Goal: Task Accomplishment & Management: Manage account settings

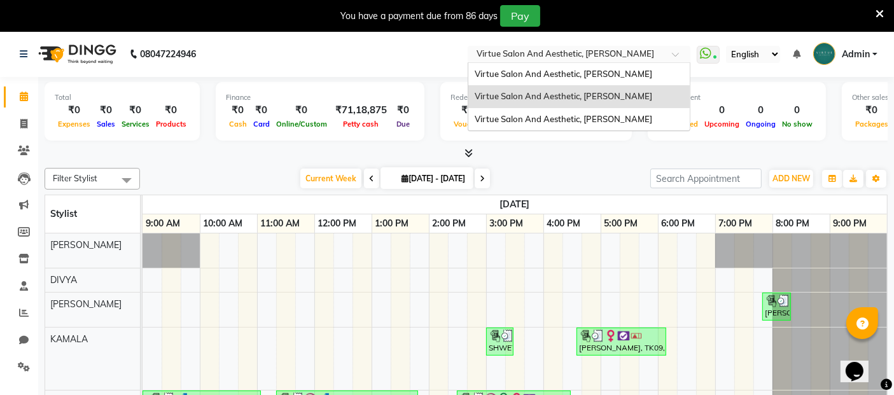
click at [605, 61] on div "Select Location × Virtue Salon And Aesthetic, [PERSON_NAME]" at bounding box center [579, 54] width 223 height 17
click at [600, 99] on span "Virtue Salon And Aesthetic, [PERSON_NAME]" at bounding box center [564, 96] width 178 height 10
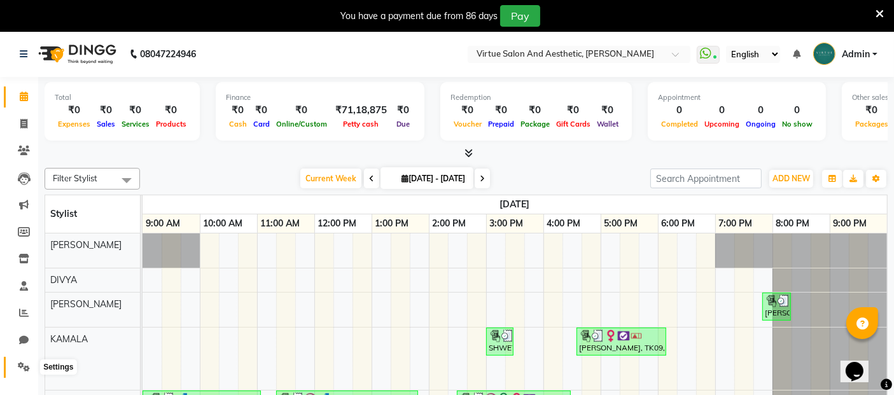
click at [23, 366] on icon at bounding box center [24, 367] width 12 height 10
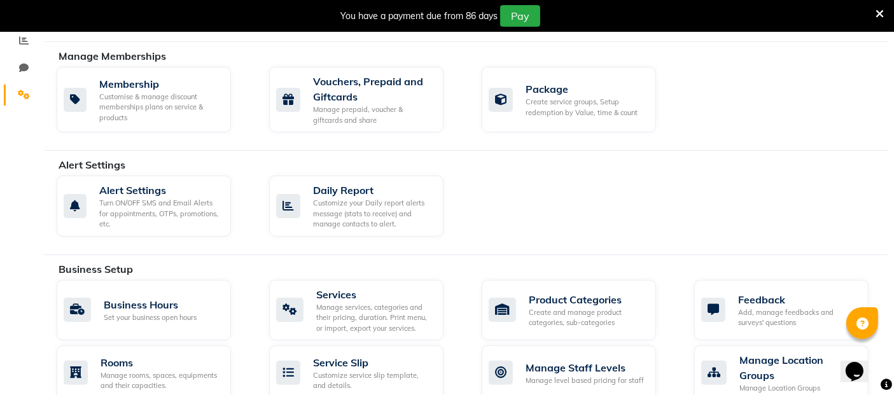
scroll to position [283, 0]
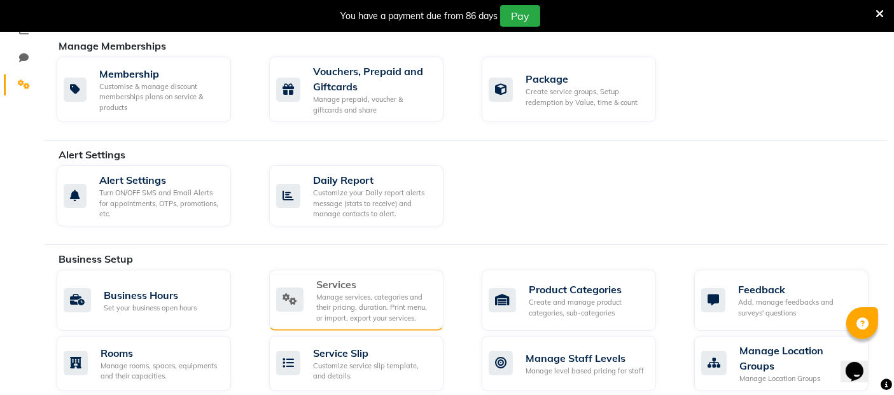
click at [354, 280] on div "Services" at bounding box center [374, 284] width 117 height 15
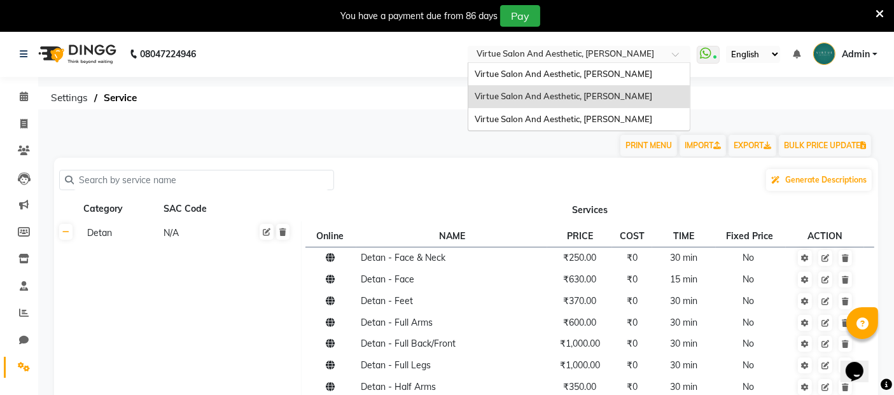
click at [678, 57] on span at bounding box center [680, 58] width 16 height 13
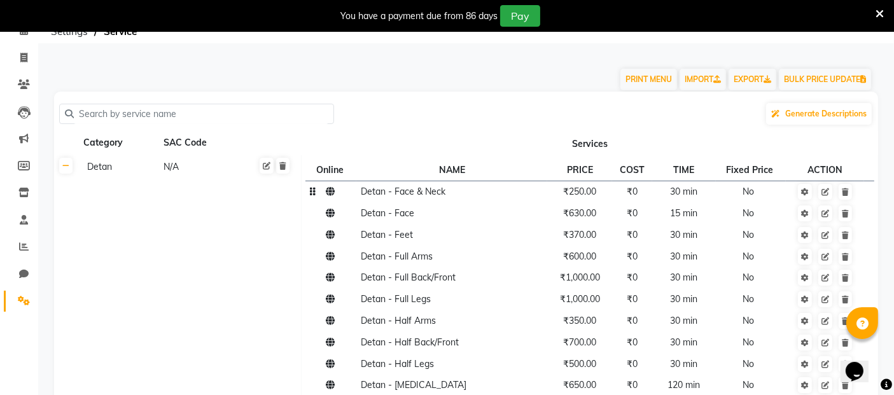
scroll to position [71, 0]
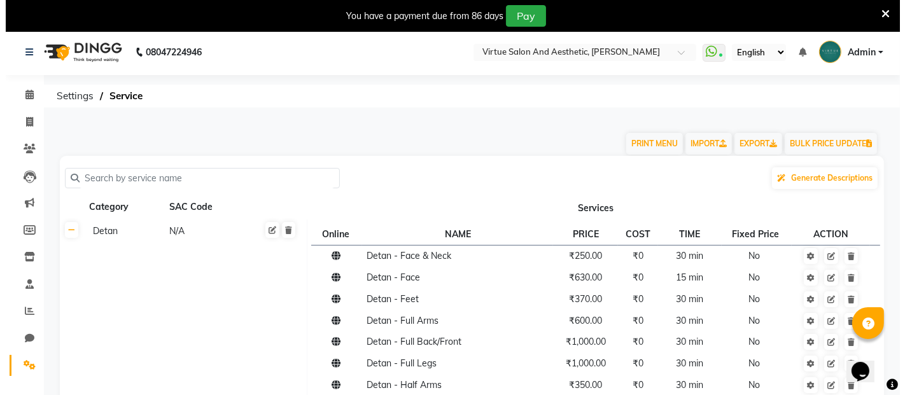
scroll to position [0, 0]
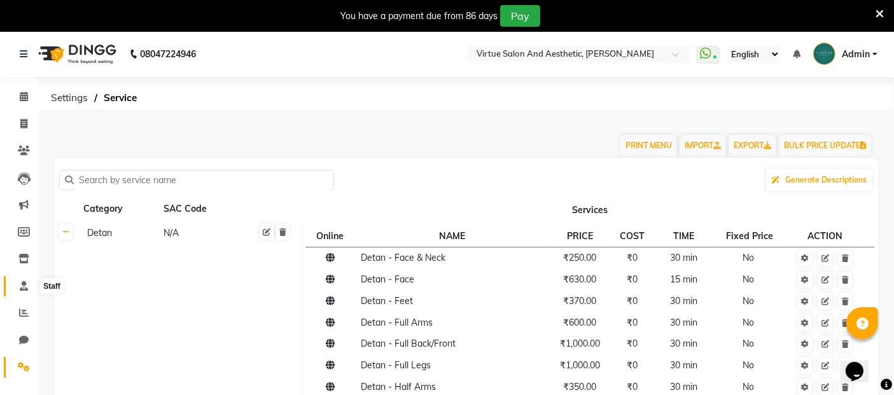
click at [23, 284] on icon at bounding box center [24, 286] width 8 height 10
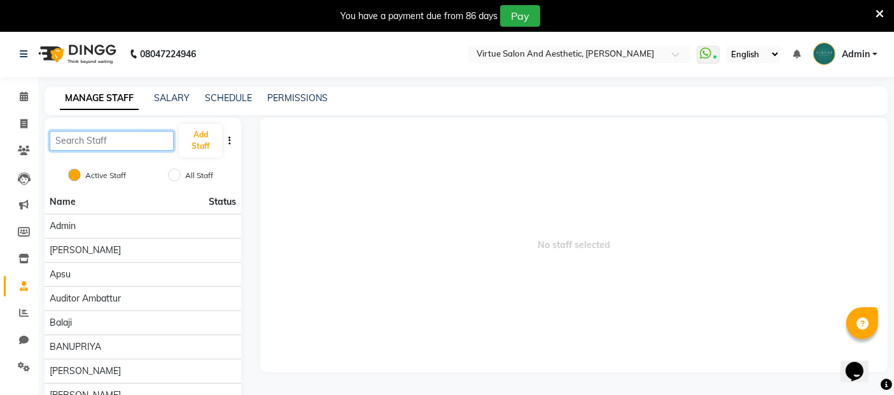
click at [117, 139] on input "text" at bounding box center [112, 141] width 124 height 20
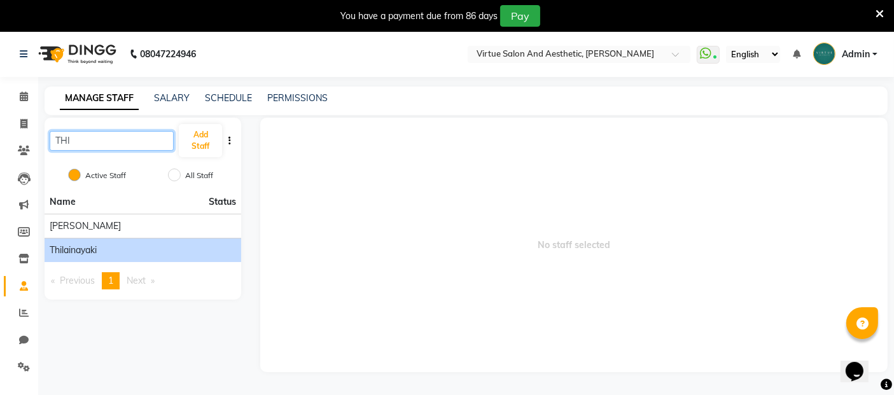
type input "THI"
click at [78, 248] on span "Thilainayaki" at bounding box center [73, 250] width 47 height 13
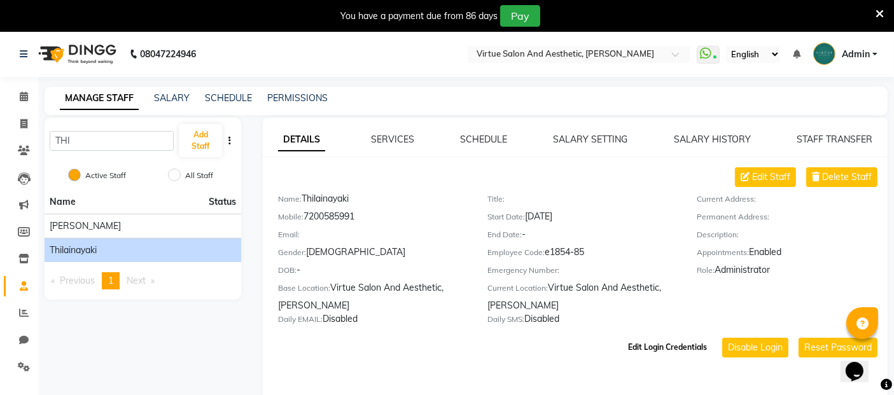
click at [671, 351] on button "Edit Login Credentials" at bounding box center [667, 348] width 89 height 22
select select "185"
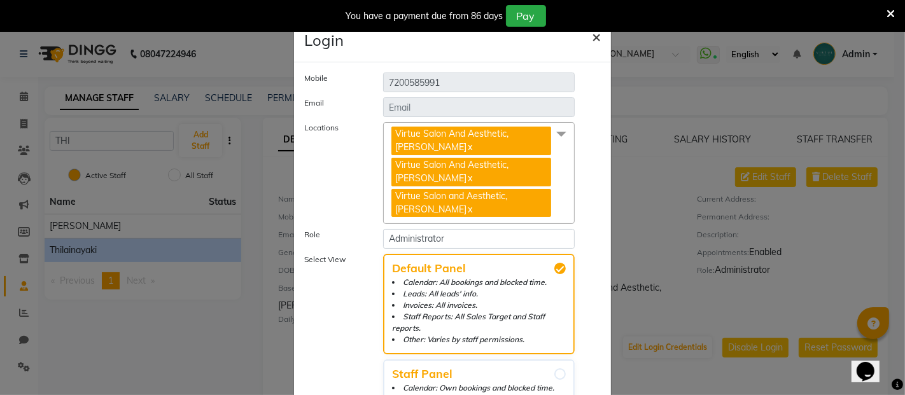
click at [592, 38] on span "×" at bounding box center [596, 36] width 9 height 19
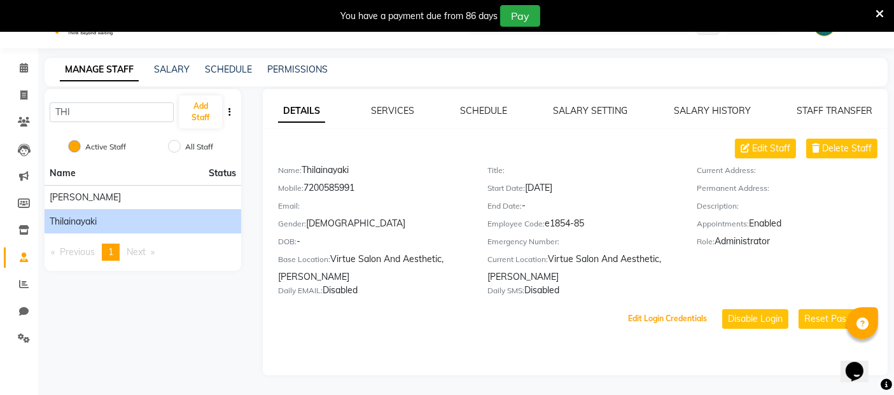
scroll to position [31, 0]
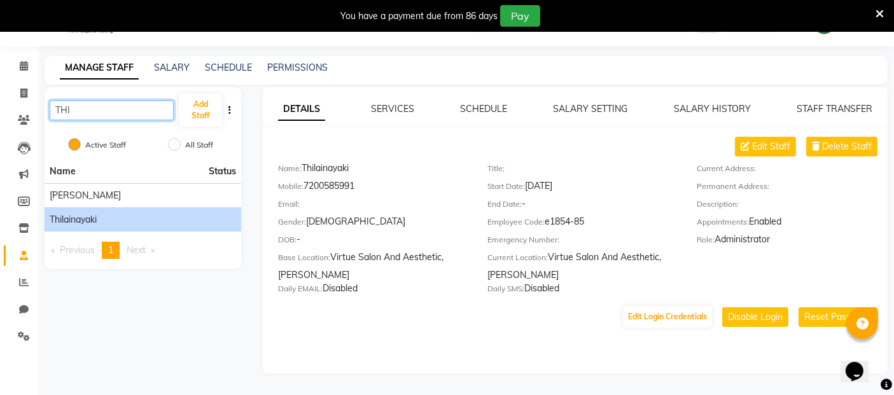
drag, startPoint x: 123, startPoint y: 115, endPoint x: 34, endPoint y: 115, distance: 89.1
click at [35, 115] on div "THI Add Staff Active Staff All Staff Name Status [PERSON_NAME] Thilainayaki Pre…" at bounding box center [143, 230] width 216 height 286
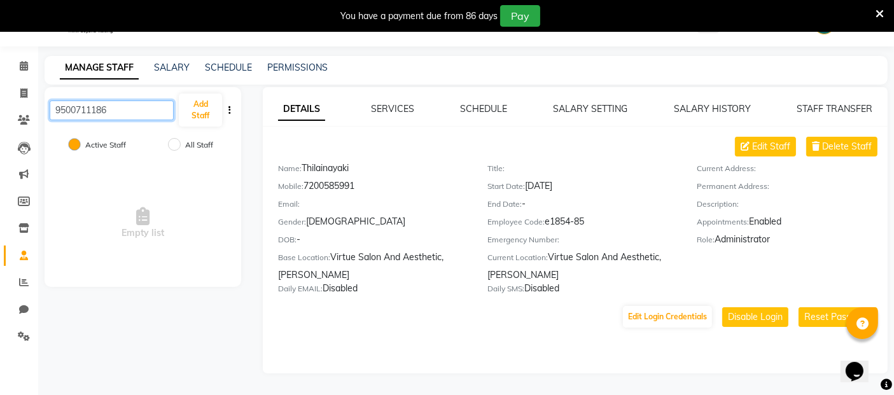
type input "9500711186"
click at [223, 226] on div "Empty list" at bounding box center [143, 223] width 197 height 127
click at [136, 113] on input "9500711186" at bounding box center [112, 111] width 124 height 20
drag, startPoint x: 137, startPoint y: 109, endPoint x: 0, endPoint y: 112, distance: 136.8
click at [0, 112] on app-home "08047224946 Select Location × Virtue Salon And Aesthetic, [PERSON_NAME] WhatsAp…" at bounding box center [447, 197] width 894 height 392
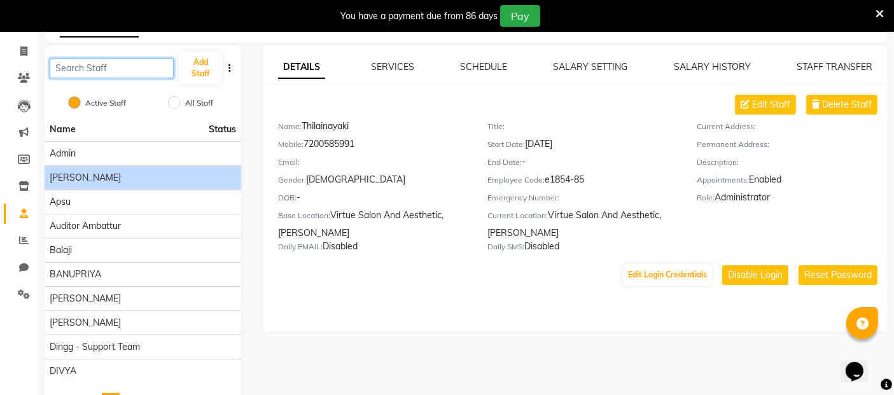
scroll to position [115, 0]
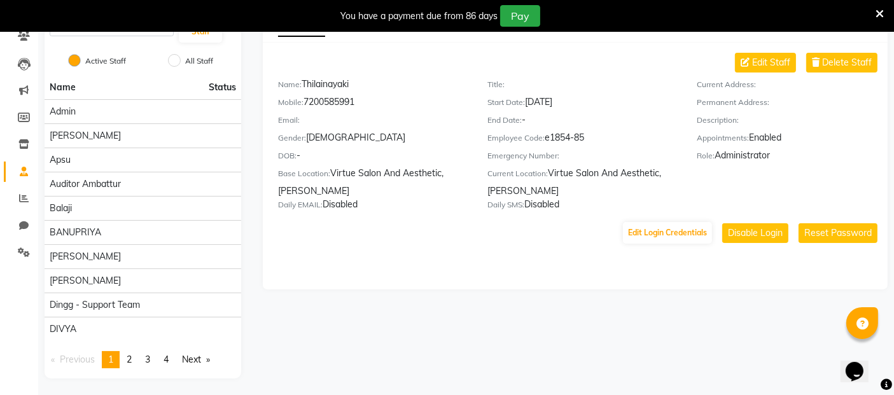
click at [127, 351] on link "page 2" at bounding box center [129, 359] width 18 height 17
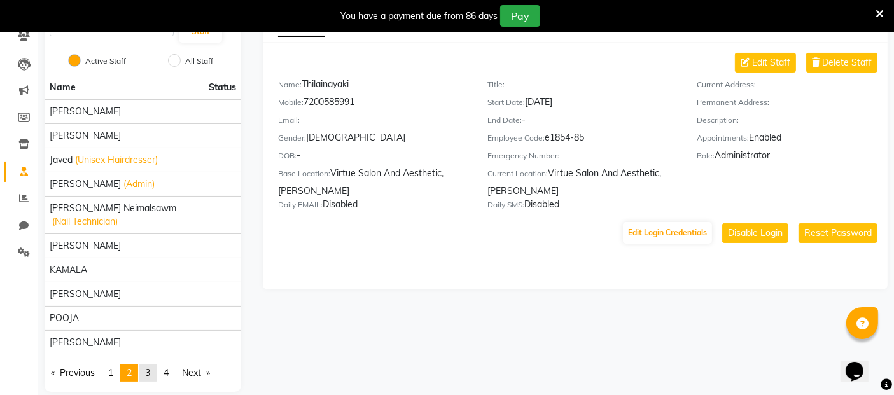
click at [144, 365] on link "page 3" at bounding box center [148, 373] width 18 height 17
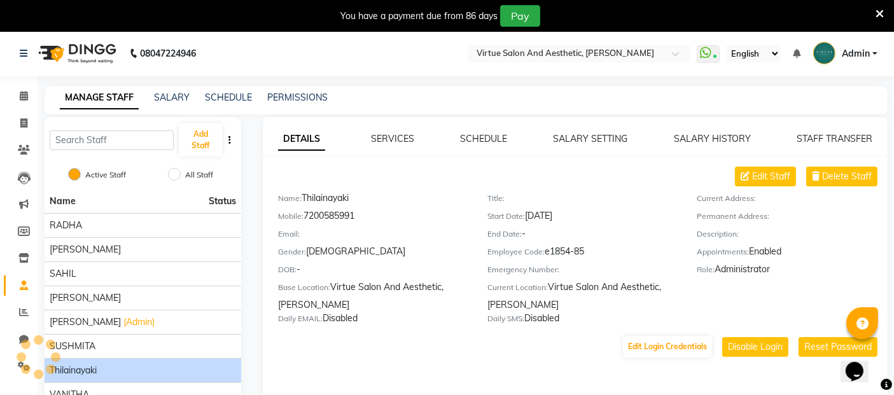
scroll to position [0, 0]
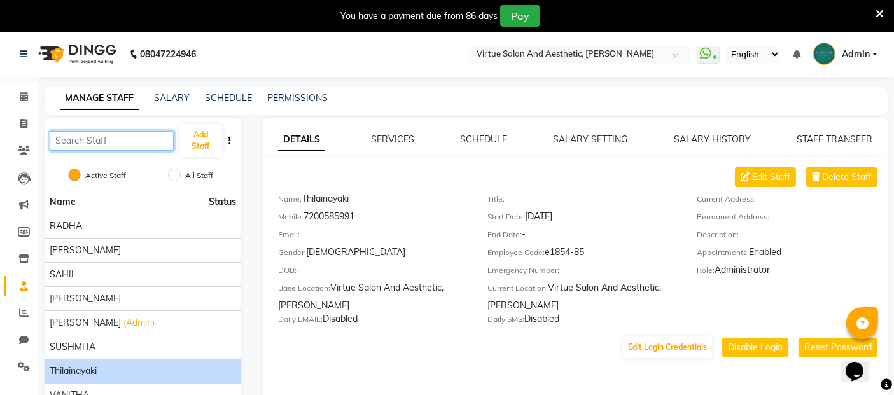
click at [113, 143] on input "text" at bounding box center [112, 141] width 124 height 20
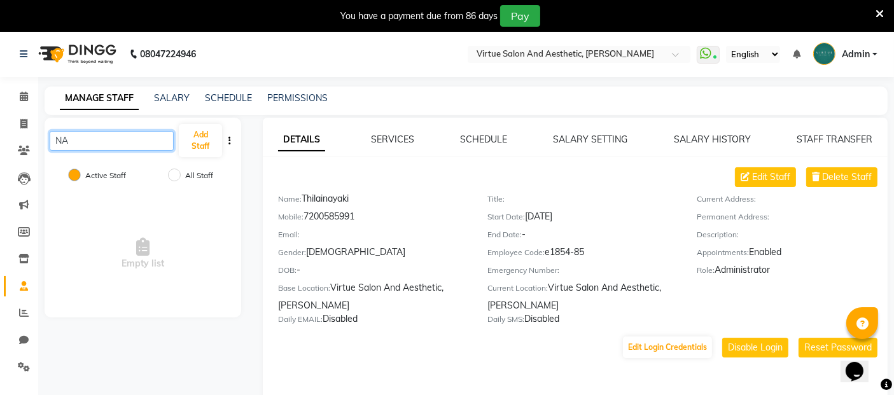
type input "N"
type input "JAYA"
drag, startPoint x: 100, startPoint y: 140, endPoint x: 22, endPoint y: 140, distance: 77.6
click at [22, 140] on app-home "08047224946 Select Location × Virtue Salon And Aesthetic, [PERSON_NAME] WhatsAp…" at bounding box center [447, 227] width 894 height 392
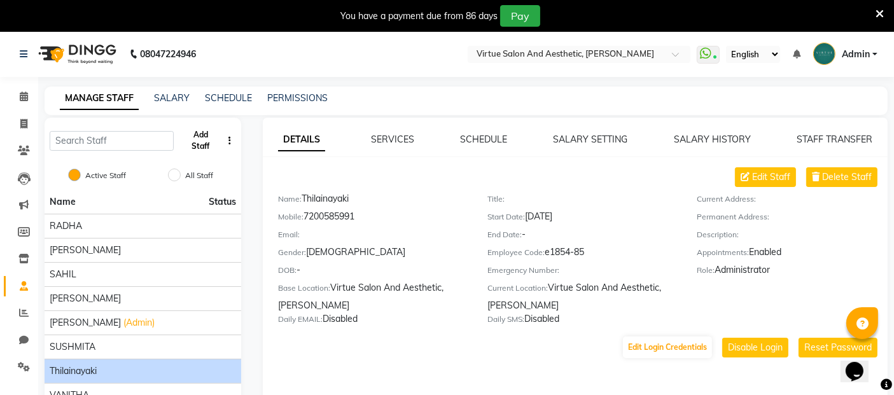
click at [200, 141] on button "Add Staff" at bounding box center [200, 140] width 43 height 33
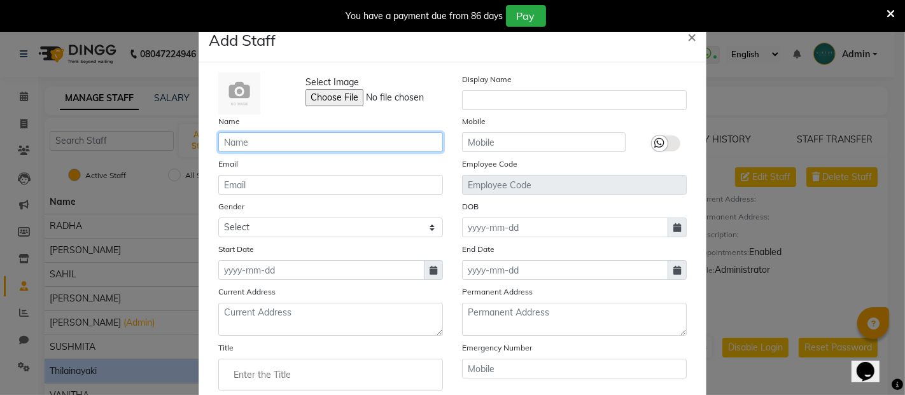
click at [279, 146] on input "text" at bounding box center [330, 142] width 225 height 20
type input "j"
type input "[PERSON_NAME]"
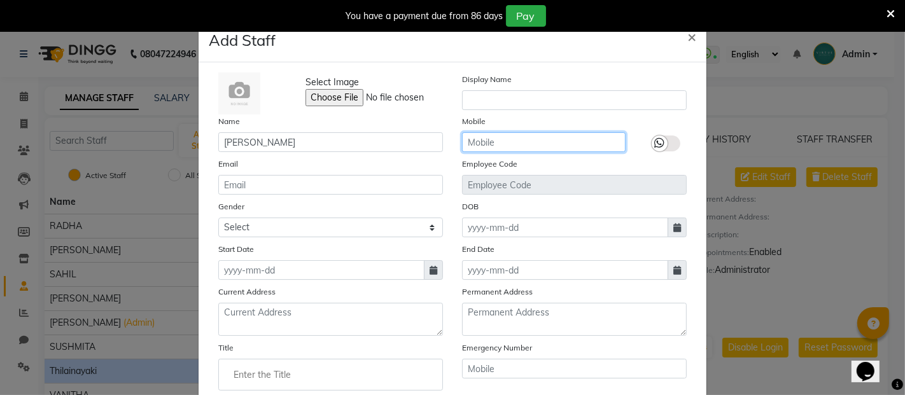
click at [498, 139] on input "text" at bounding box center [544, 142] width 164 height 20
type input "8270887778"
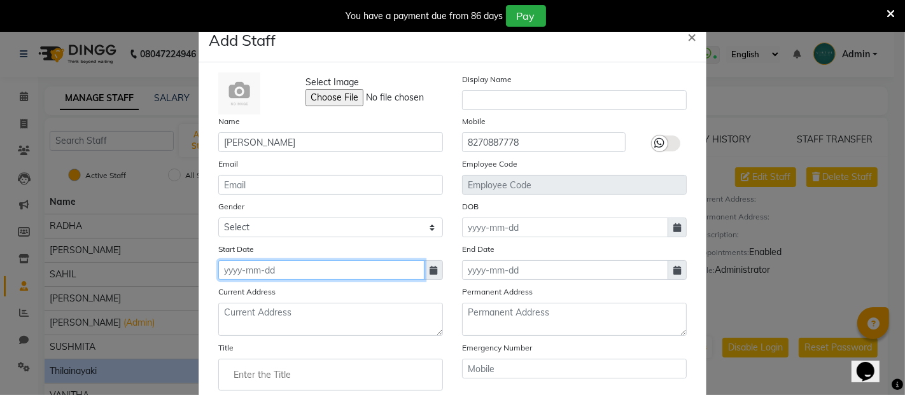
click at [326, 277] on input at bounding box center [321, 270] width 206 height 20
select select "10"
select select "2025"
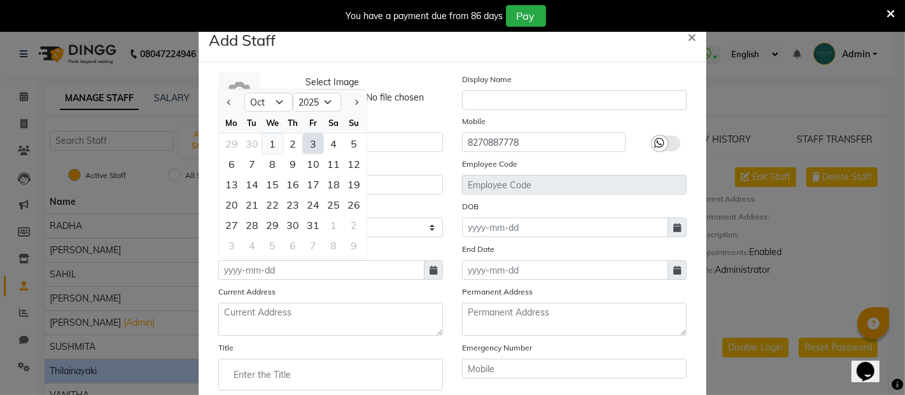
click at [270, 144] on div "1" at bounding box center [272, 144] width 20 height 20
type input "01-10-2025"
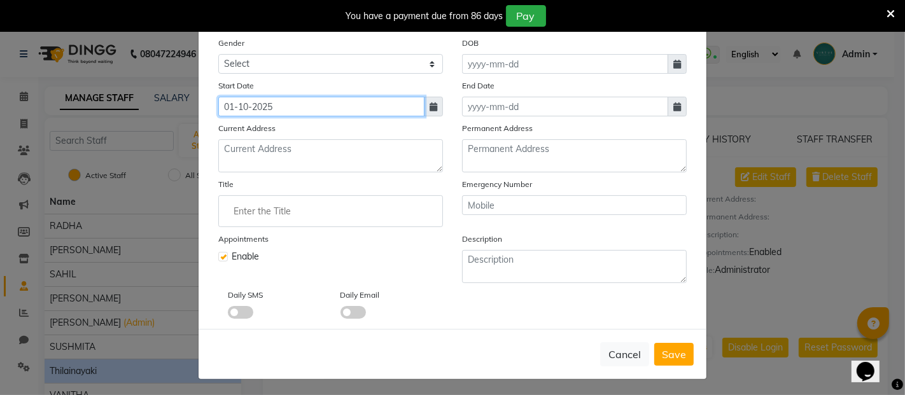
scroll to position [165, 0]
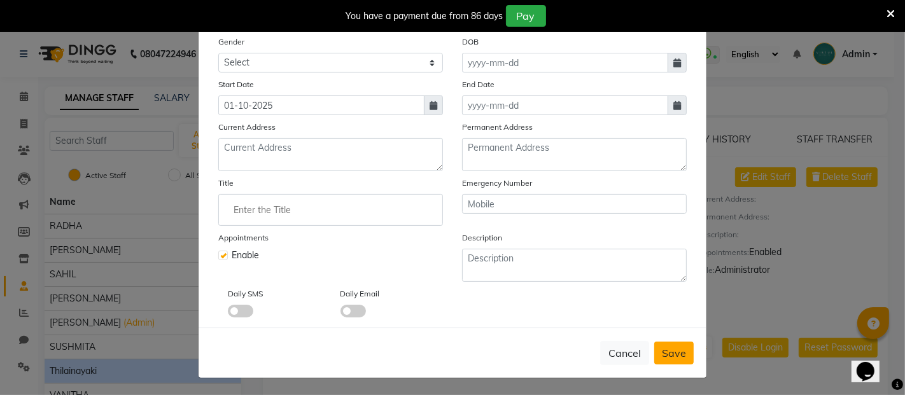
click at [666, 353] on span "Save" at bounding box center [674, 353] width 24 height 13
checkbox input "false"
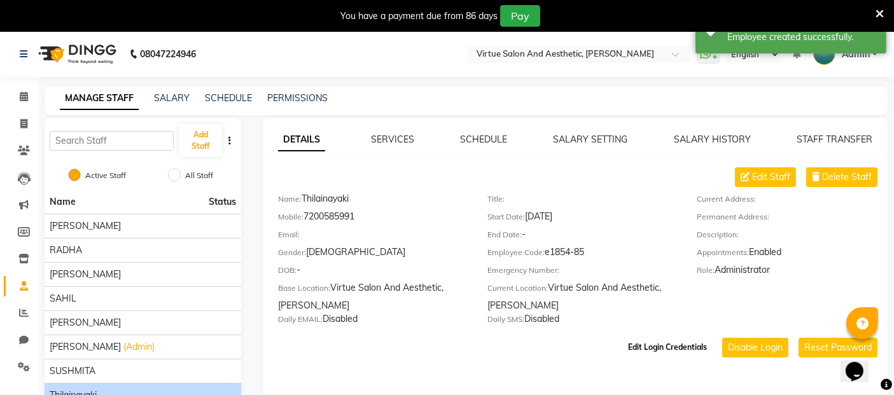
click at [678, 351] on button "Edit Login Credentials" at bounding box center [667, 348] width 89 height 22
select select "185"
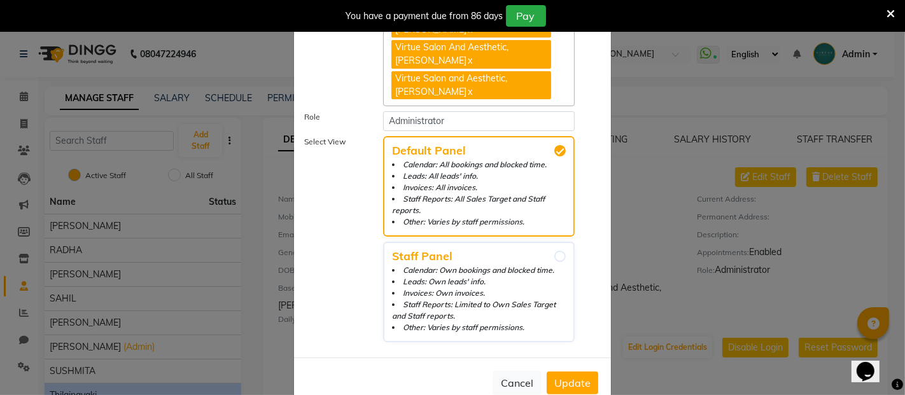
scroll to position [120, 0]
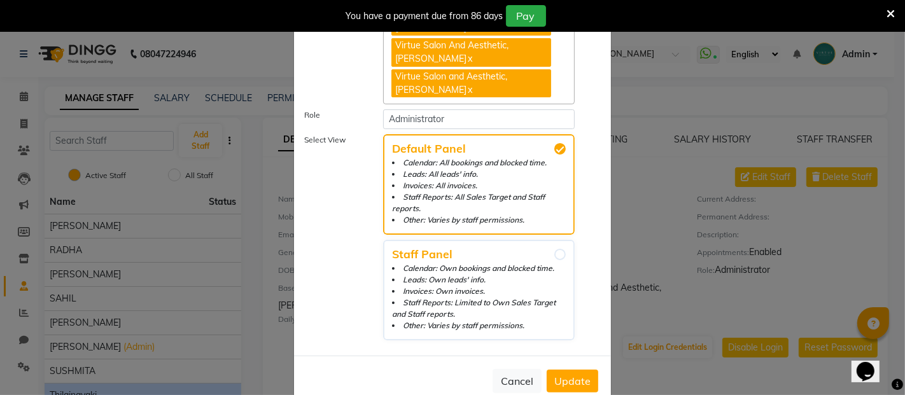
click at [564, 370] on button "Update" at bounding box center [573, 381] width 52 height 23
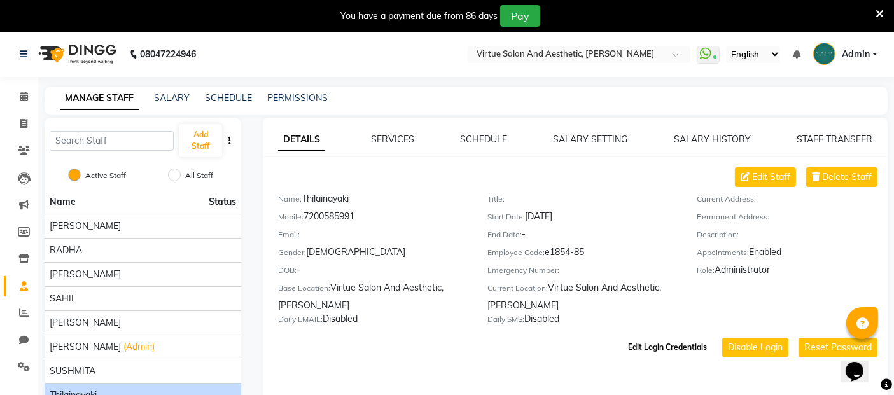
click at [682, 344] on button "Edit Login Credentials" at bounding box center [667, 348] width 89 height 22
select select "185"
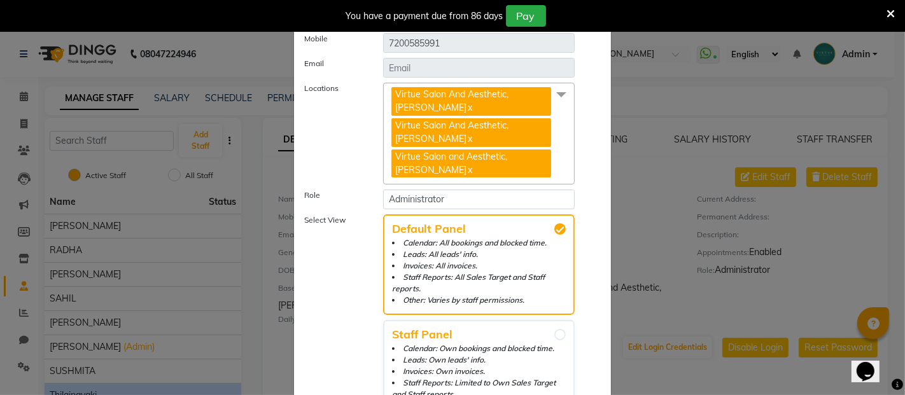
scroll to position [0, 0]
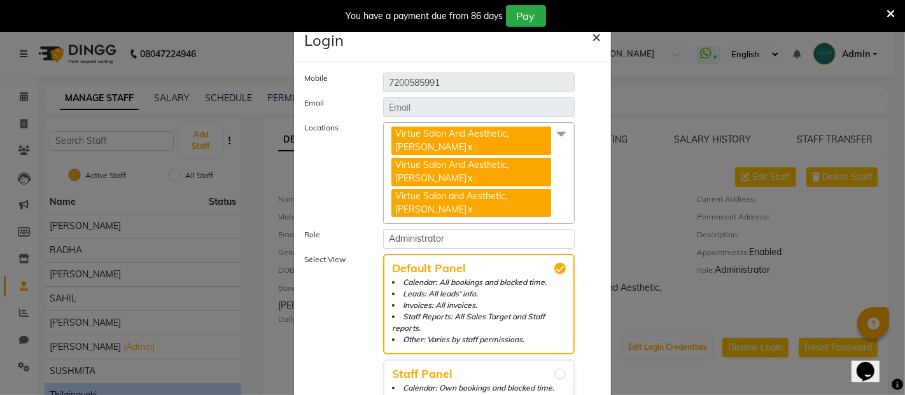
click at [597, 39] on button "×" at bounding box center [596, 36] width 29 height 36
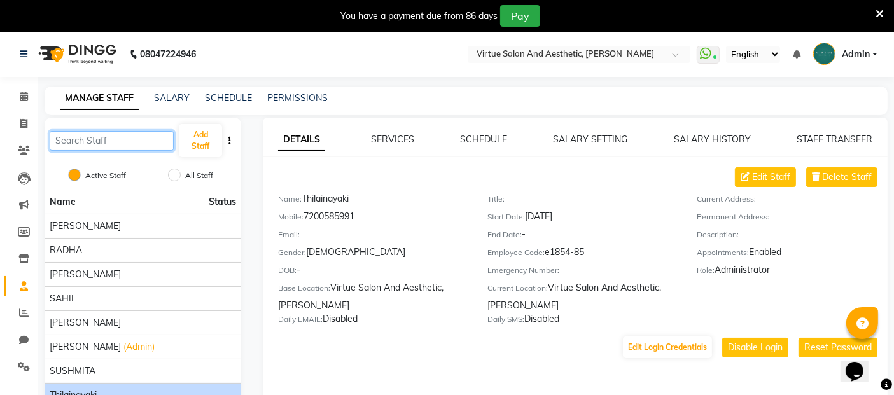
click at [105, 143] on input "text" at bounding box center [112, 141] width 124 height 20
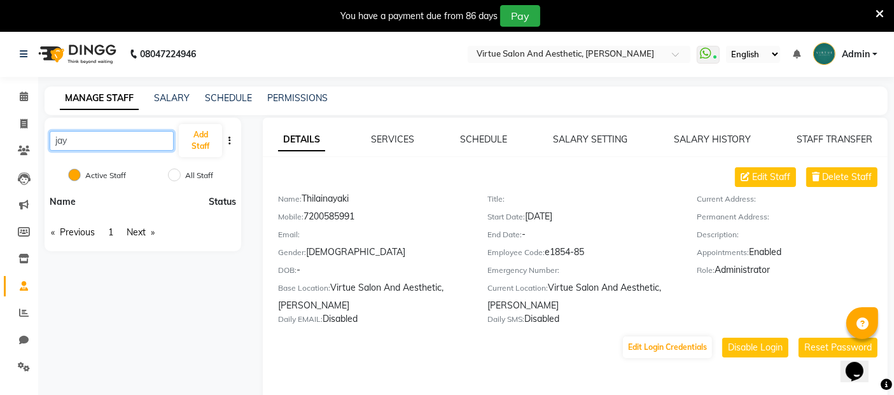
click at [150, 143] on input "jay" at bounding box center [112, 141] width 124 height 20
type input "j"
type input "jaya"
click at [94, 234] on link "Previous page" at bounding box center [73, 232] width 57 height 17
click at [113, 234] on span "1" at bounding box center [110, 232] width 5 height 11
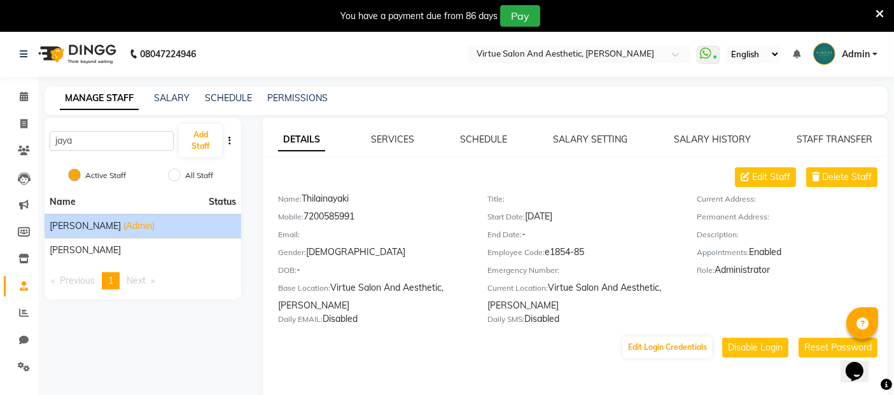
click at [73, 229] on span "[PERSON_NAME]" at bounding box center [85, 226] width 71 height 13
click at [778, 181] on span "Edit Staff" at bounding box center [771, 177] width 38 height 13
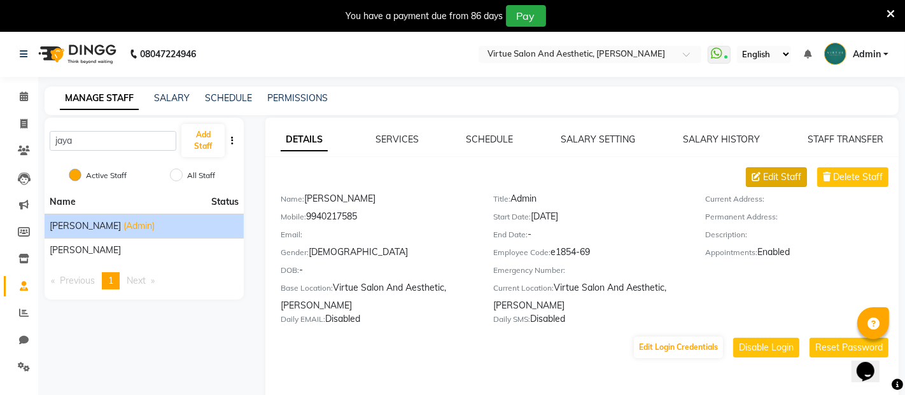
select select "[DEMOGRAPHIC_DATA]"
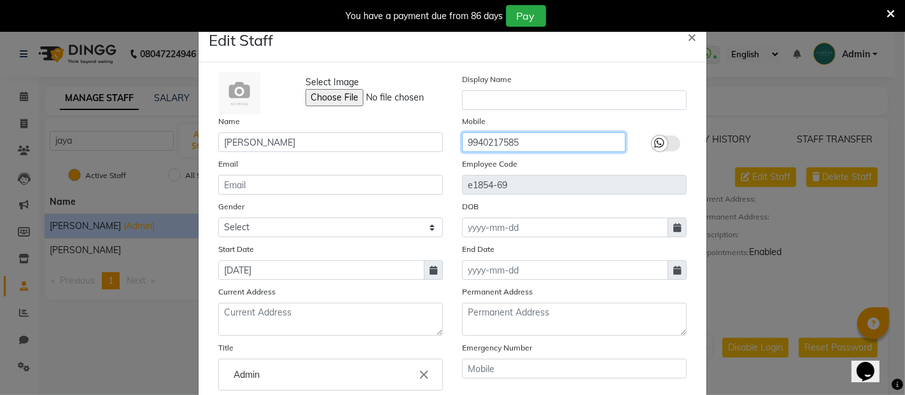
click at [535, 143] on input "9940217585" at bounding box center [544, 142] width 164 height 20
click at [694, 33] on button "×" at bounding box center [691, 36] width 29 height 36
select select
checkbox input "false"
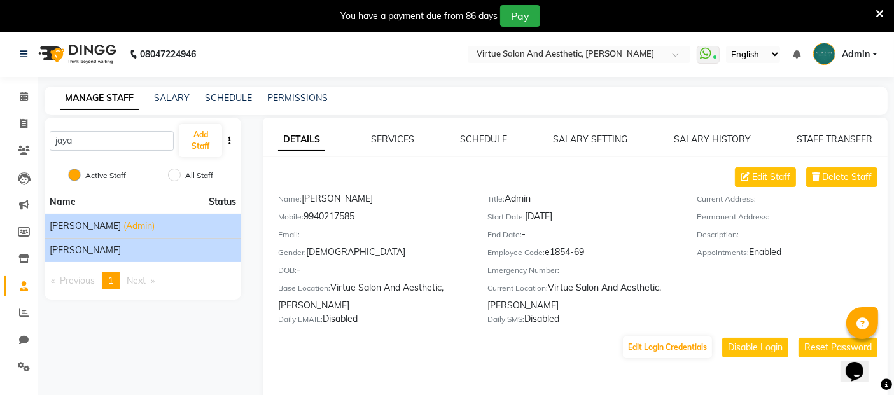
click at [90, 249] on span "[PERSON_NAME]" at bounding box center [85, 250] width 71 height 13
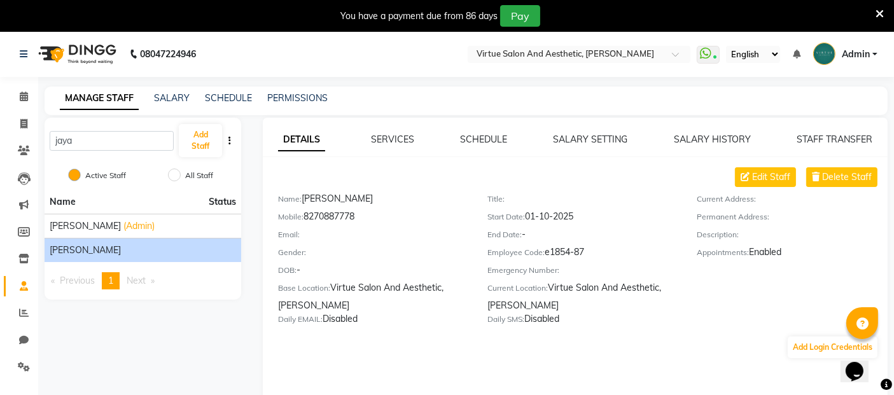
click at [132, 251] on div "[PERSON_NAME]" at bounding box center [143, 250] width 186 height 13
click at [846, 181] on span "Delete Staff" at bounding box center [847, 177] width 50 height 13
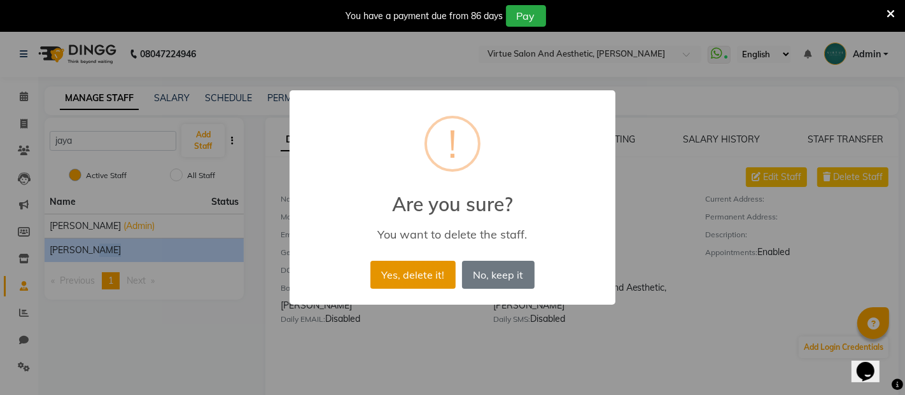
click at [433, 274] on button "Yes, delete it!" at bounding box center [412, 275] width 85 height 28
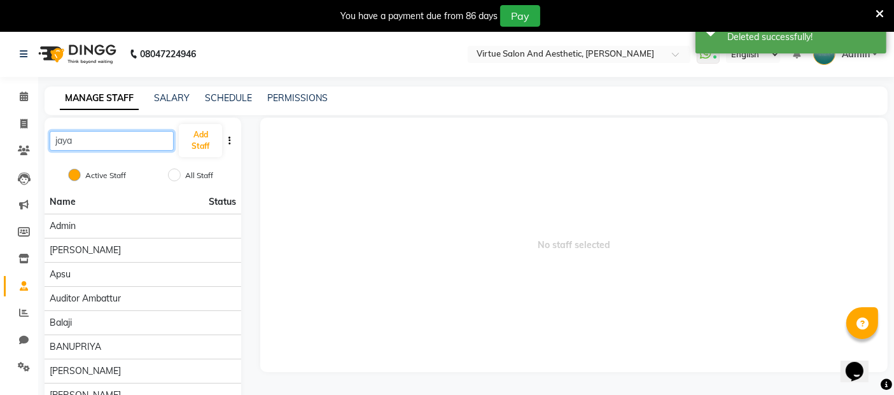
click at [92, 143] on input "jaya" at bounding box center [112, 141] width 124 height 20
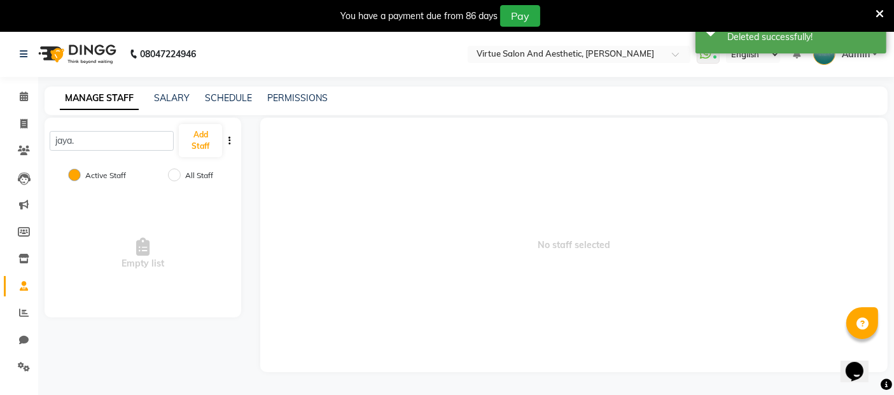
click at [81, 176] on div "Active Staff" at bounding box center [99, 176] width 53 height 15
click at [97, 172] on label "Active Staff" at bounding box center [105, 175] width 41 height 11
click at [81, 172] on input "Active Staff" at bounding box center [74, 175] width 13 height 13
click at [97, 172] on label "Active Staff" at bounding box center [105, 175] width 41 height 11
click at [81, 172] on input "Active Staff" at bounding box center [74, 175] width 13 height 13
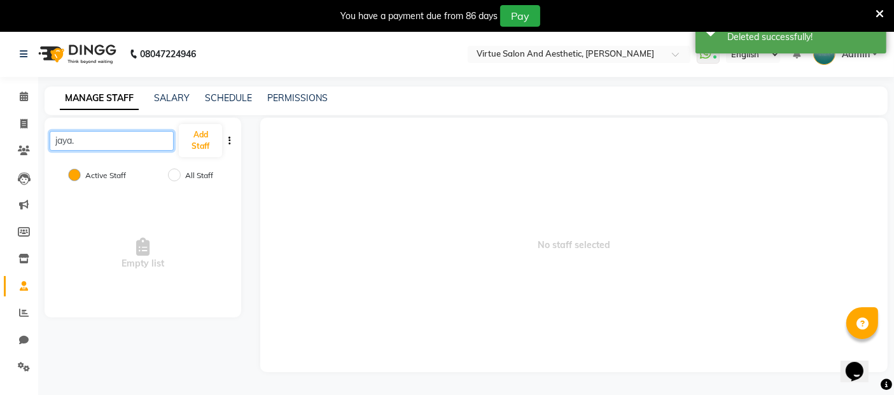
click at [94, 144] on input "jaya." at bounding box center [112, 141] width 124 height 20
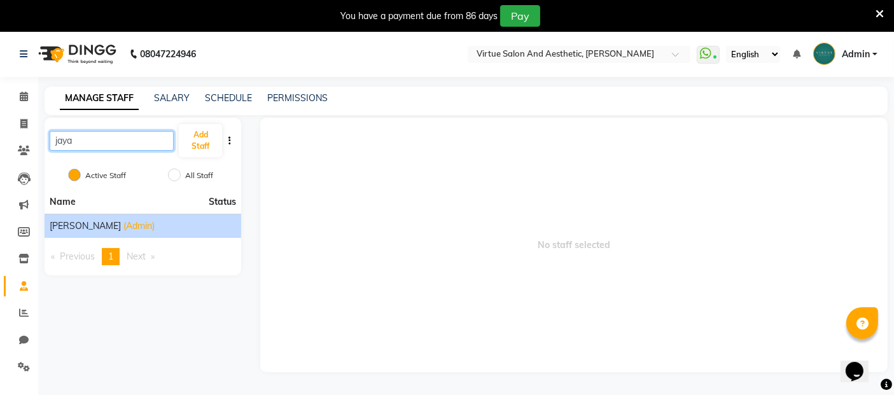
type input "jaya"
click at [67, 228] on span "[PERSON_NAME]" at bounding box center [85, 226] width 71 height 13
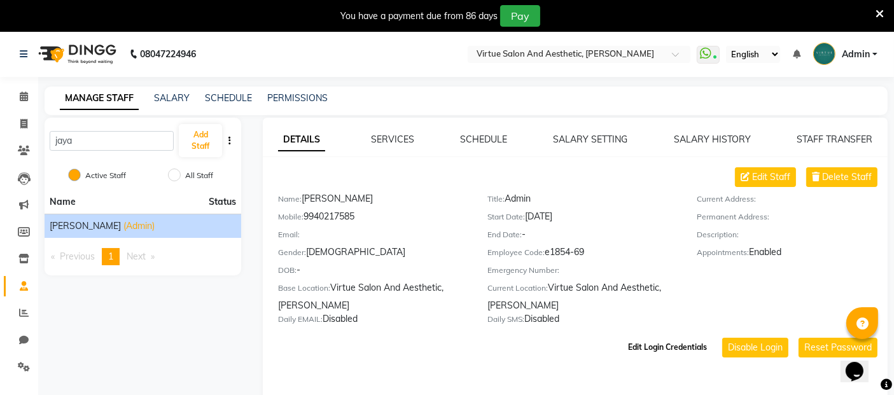
click at [664, 348] on button "Edit Login Credentials" at bounding box center [667, 348] width 89 height 22
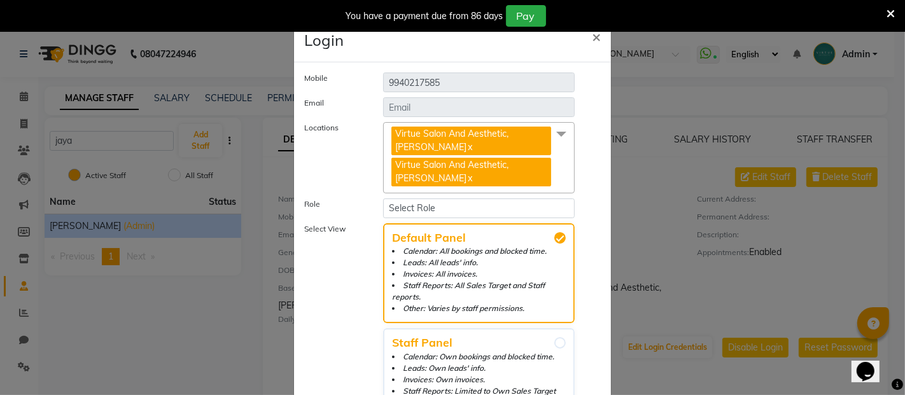
click at [556, 132] on span at bounding box center [561, 134] width 25 height 24
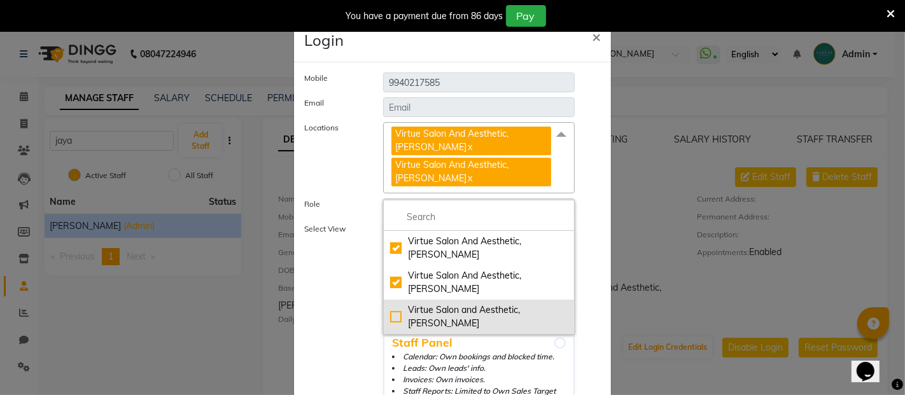
click at [398, 304] on div "Virtue Salon and Aesthetic, [PERSON_NAME]" at bounding box center [479, 317] width 178 height 27
checkbox input "true"
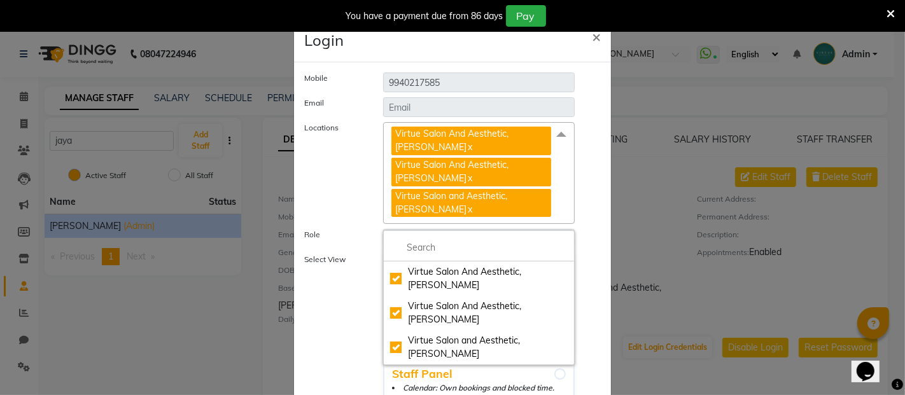
click at [585, 229] on div "Role Select Role Operator Manager Administrator Marketing Accounts Audit Front …" at bounding box center [453, 239] width 316 height 20
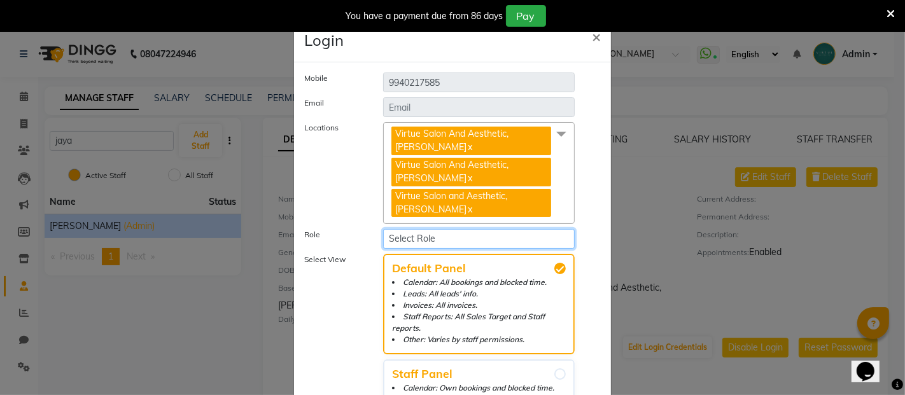
click at [462, 229] on select "Select Role Operator Manager Administrator Marketing Accounts Audit Front desk …" at bounding box center [479, 239] width 192 height 20
select select "185"
click at [383, 229] on select "Select Role Operator Manager Administrator Marketing Accounts Audit Front desk …" at bounding box center [479, 239] width 192 height 20
click at [588, 333] on div "Select View Default Panel Calendar: All bookings and blocked time. Leads: All l…" at bounding box center [453, 359] width 316 height 211
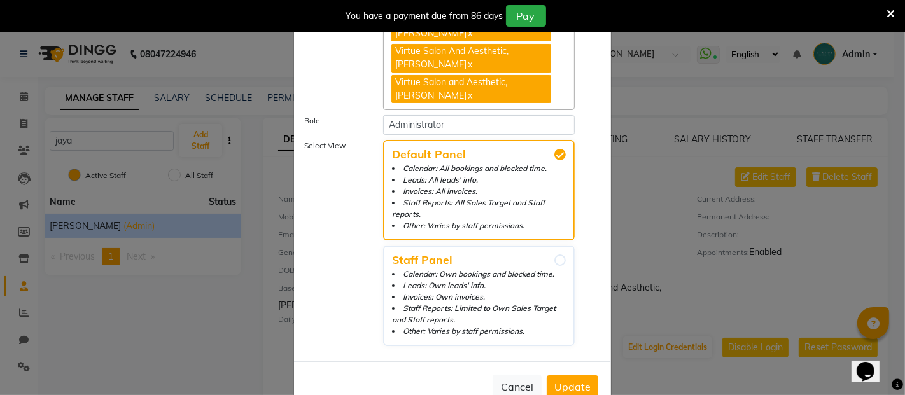
scroll to position [120, 0]
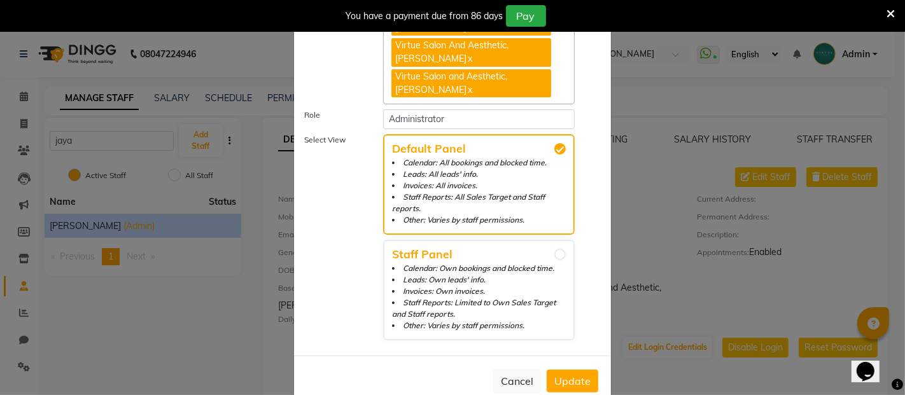
click at [573, 375] on span "Update" at bounding box center [572, 381] width 36 height 13
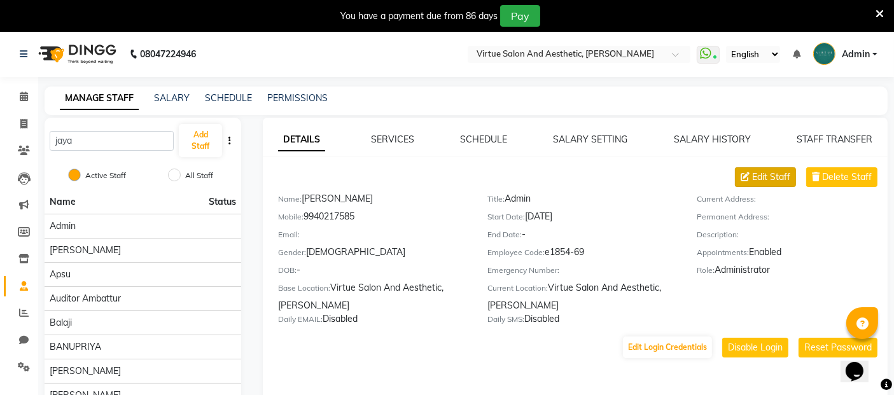
click at [766, 172] on span "Edit Staff" at bounding box center [771, 177] width 38 height 13
select select "[DEMOGRAPHIC_DATA]"
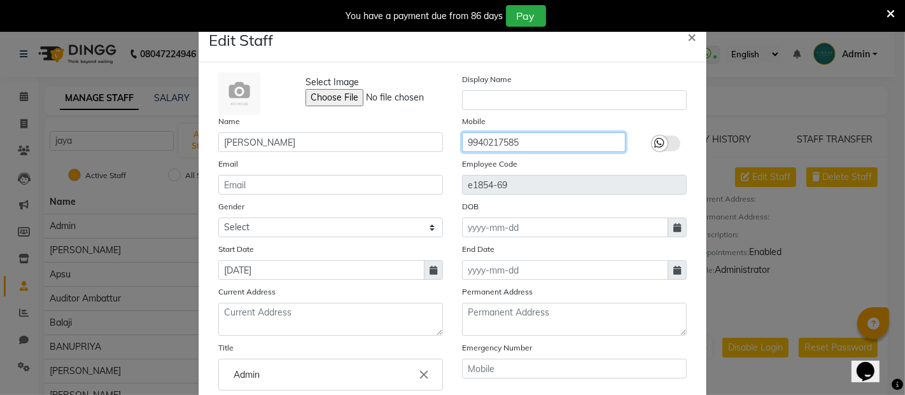
drag, startPoint x: 529, startPoint y: 144, endPoint x: 437, endPoint y: 149, distance: 92.4
click at [437, 149] on div "Name [PERSON_NAME] Mobile [PHONE_NUMBER]" at bounding box center [452, 134] width 487 height 38
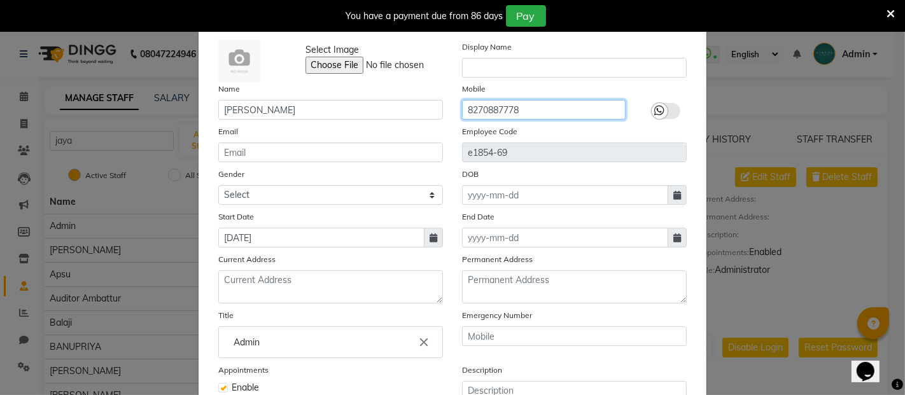
scroll to position [165, 0]
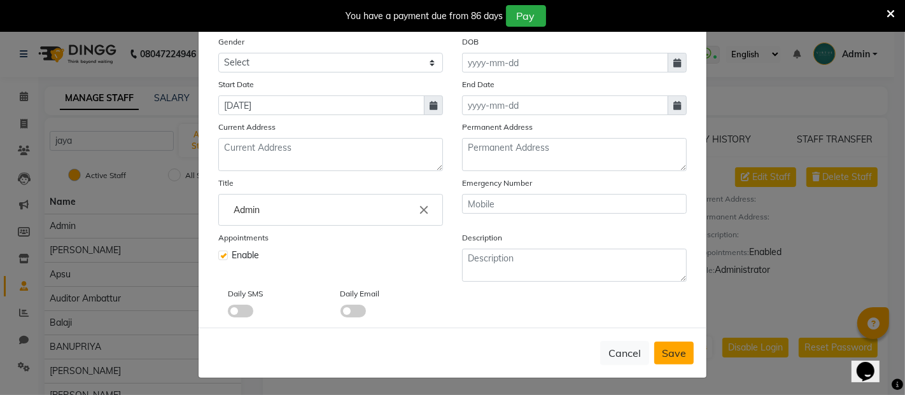
type input "8270887778"
click at [667, 347] on span "Save" at bounding box center [674, 353] width 24 height 13
select select
checkbox input "false"
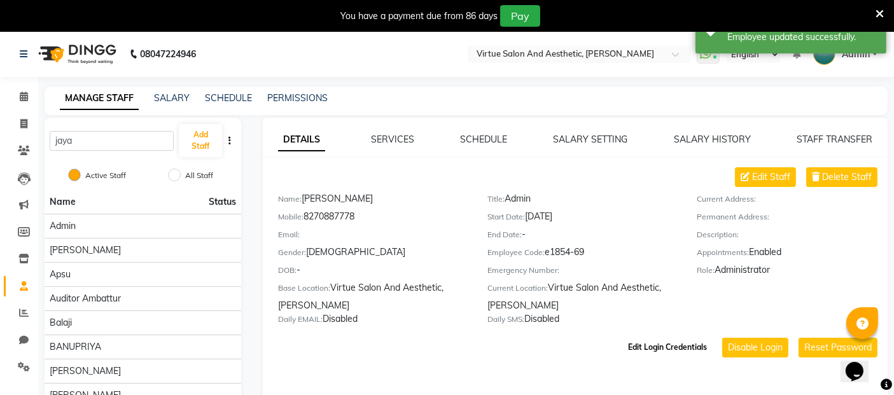
click at [672, 341] on button "Edit Login Credentials" at bounding box center [667, 348] width 89 height 22
select select "185"
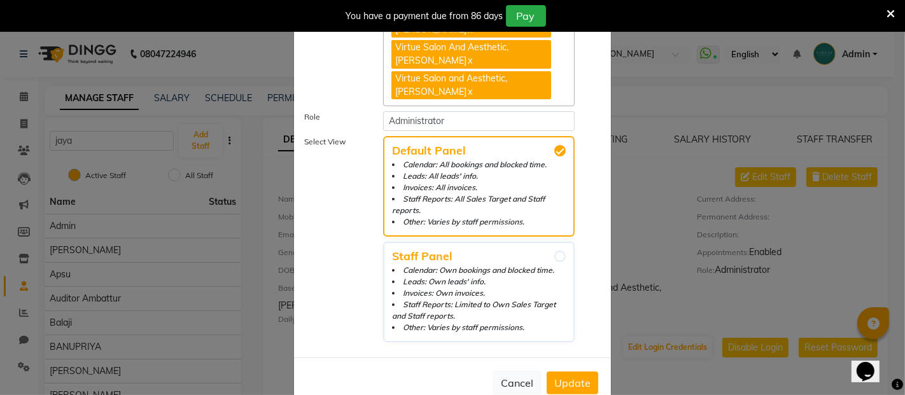
scroll to position [120, 0]
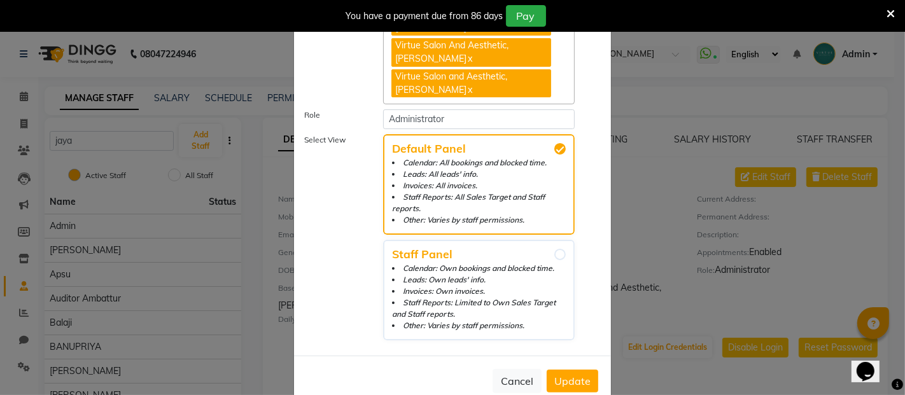
click at [571, 375] on span "Update" at bounding box center [572, 381] width 36 height 13
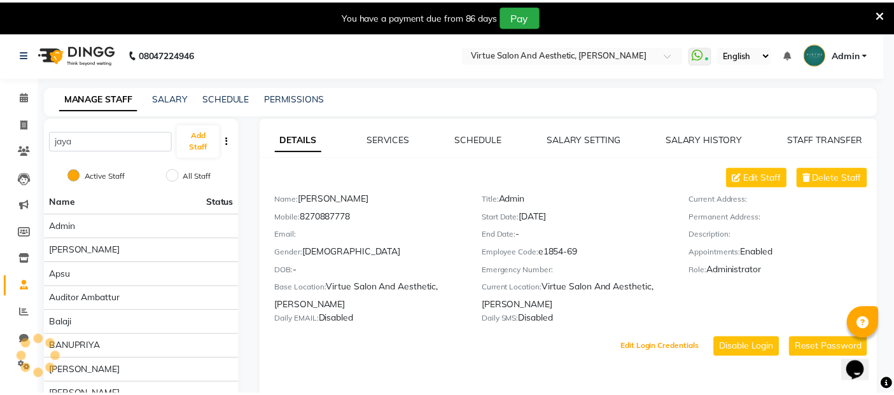
scroll to position [0, 0]
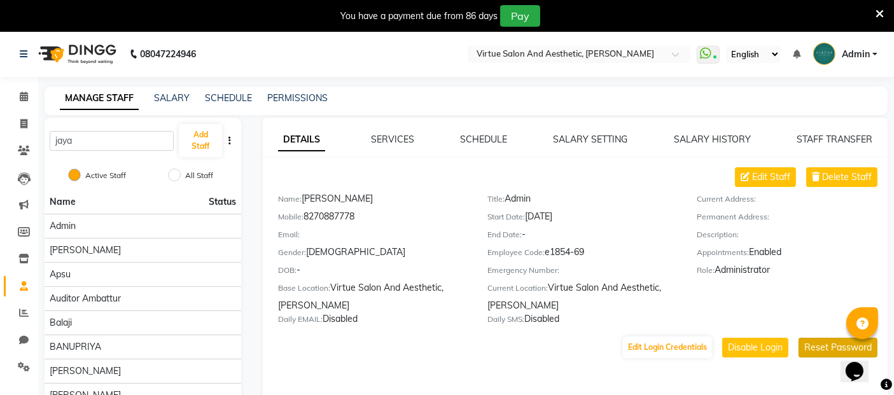
click at [820, 355] on button "Reset Password" at bounding box center [838, 348] width 79 height 20
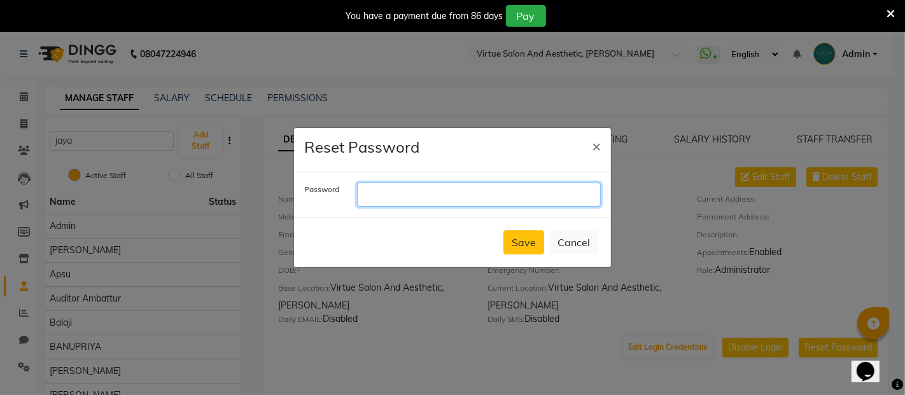
click at [408, 202] on input "text" at bounding box center [479, 195] width 244 height 24
type input "Virtue@123"
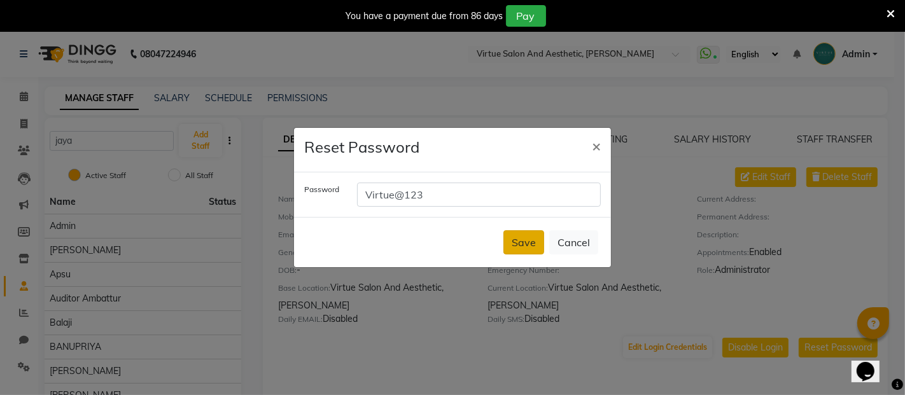
click at [527, 241] on button "Save" at bounding box center [523, 242] width 41 height 24
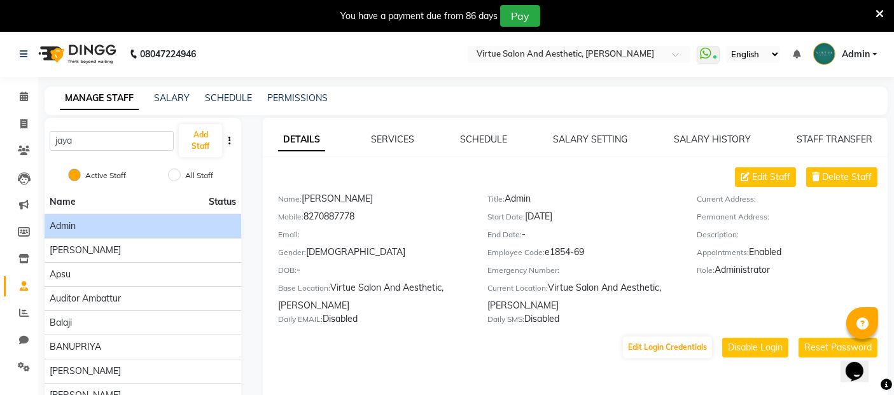
click at [90, 228] on div "Admin" at bounding box center [143, 226] width 186 height 13
